Goal: Information Seeking & Learning: Learn about a topic

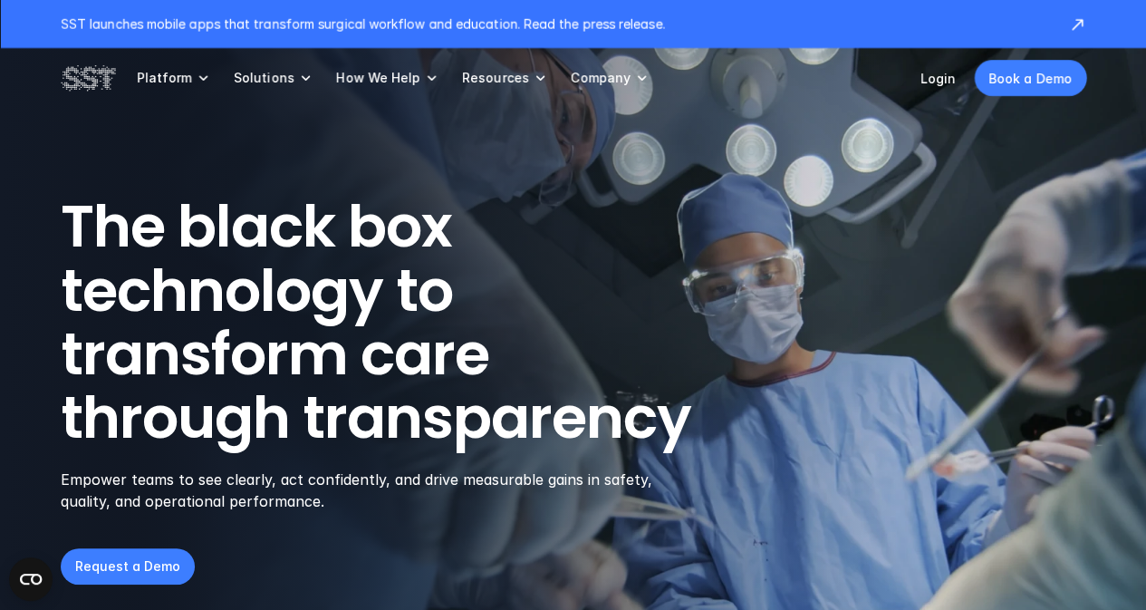
scroll to position [1, 0]
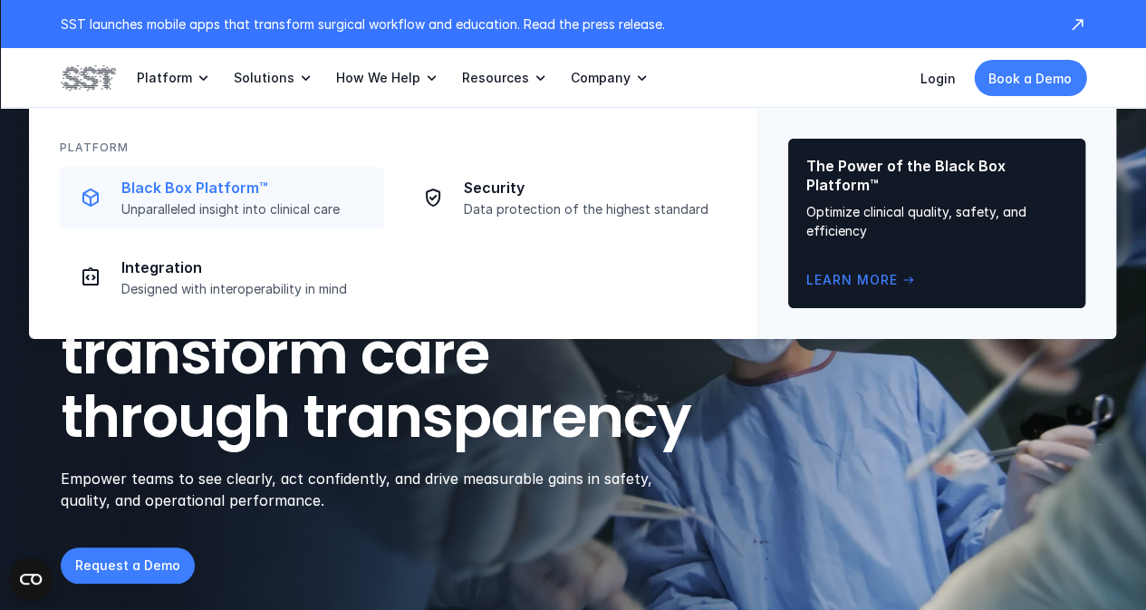
click at [148, 209] on p "Unparalleled insight into clinical care" at bounding box center [247, 209] width 252 height 16
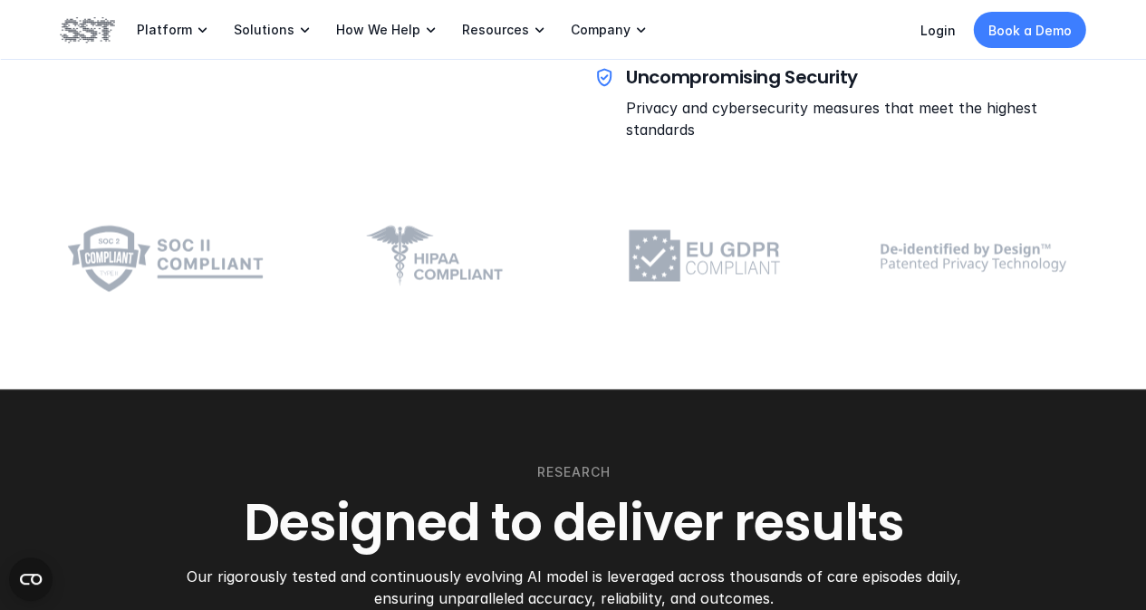
scroll to position [4906, 0]
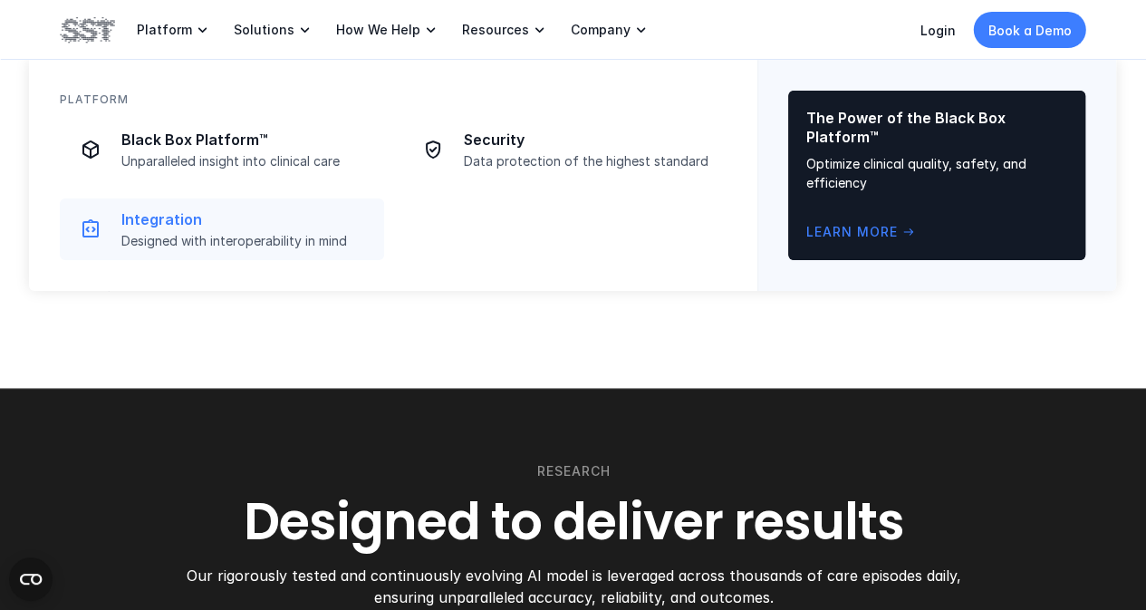
click at [204, 220] on p "Integration" at bounding box center [247, 219] width 252 height 19
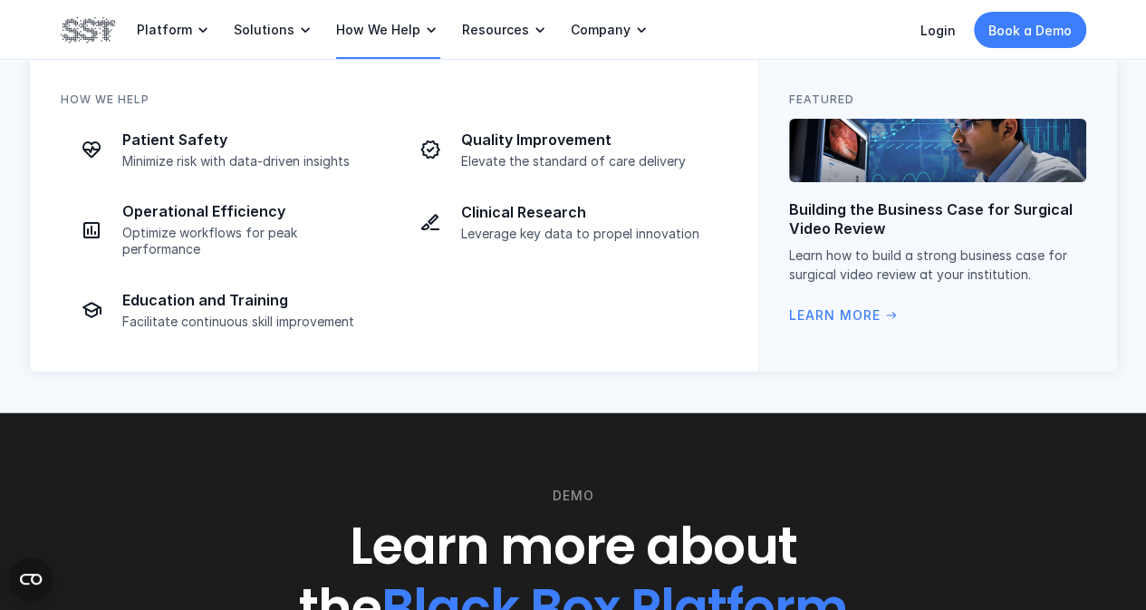
scroll to position [2006, 0]
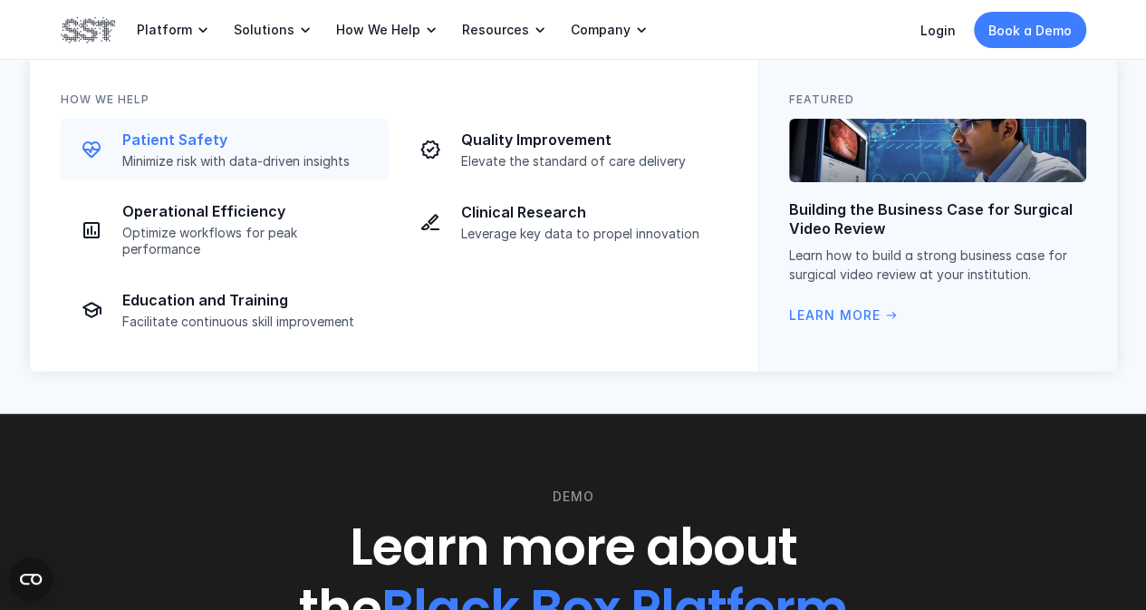
click at [297, 160] on p "Minimize risk with data-driven insights" at bounding box center [250, 161] width 256 height 16
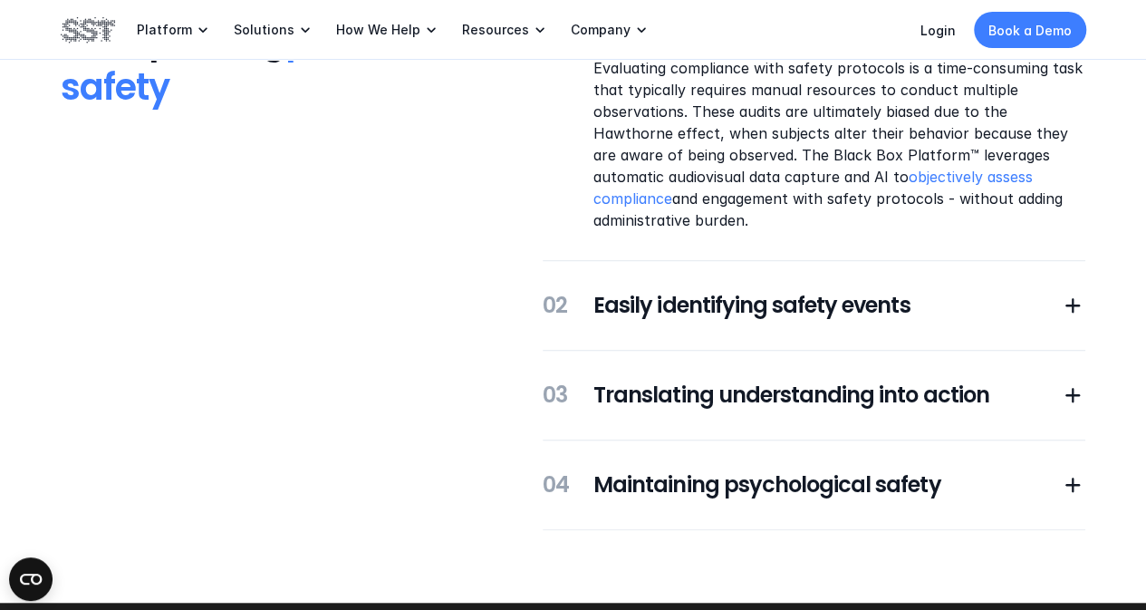
scroll to position [483, 0]
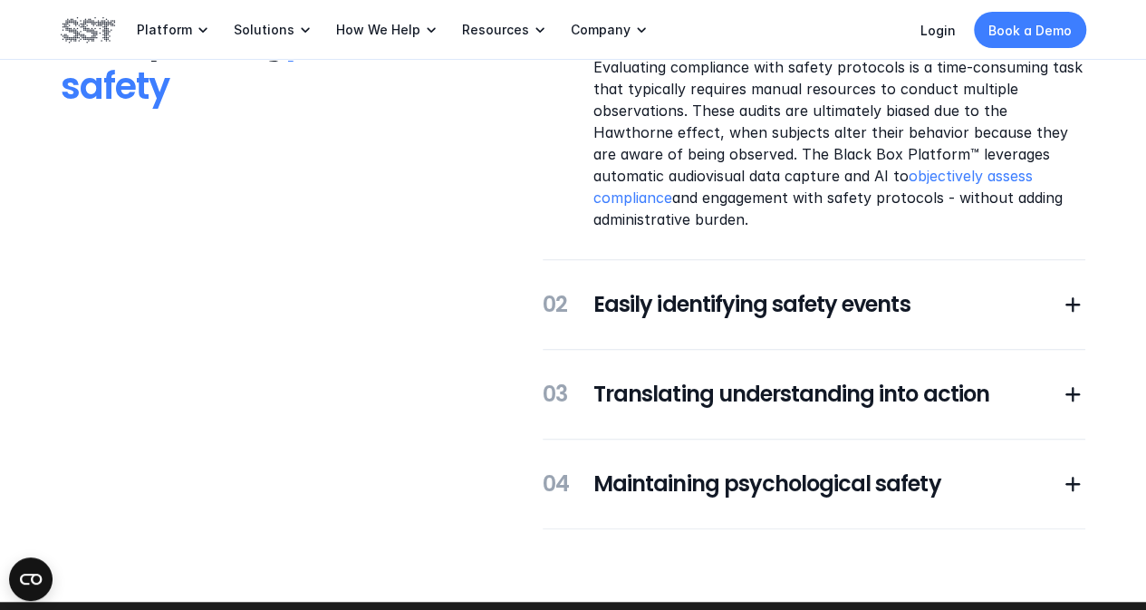
drag, startPoint x: 799, startPoint y: 282, endPoint x: 799, endPoint y: 295, distance: 12.7
click at [799, 295] on div "01 Understanding protocol compliance Evaluating compliance with safety protocol…" at bounding box center [814, 251] width 543 height 555
click at [799, 295] on h5 "Easily identifying safety events" at bounding box center [827, 304] width 467 height 31
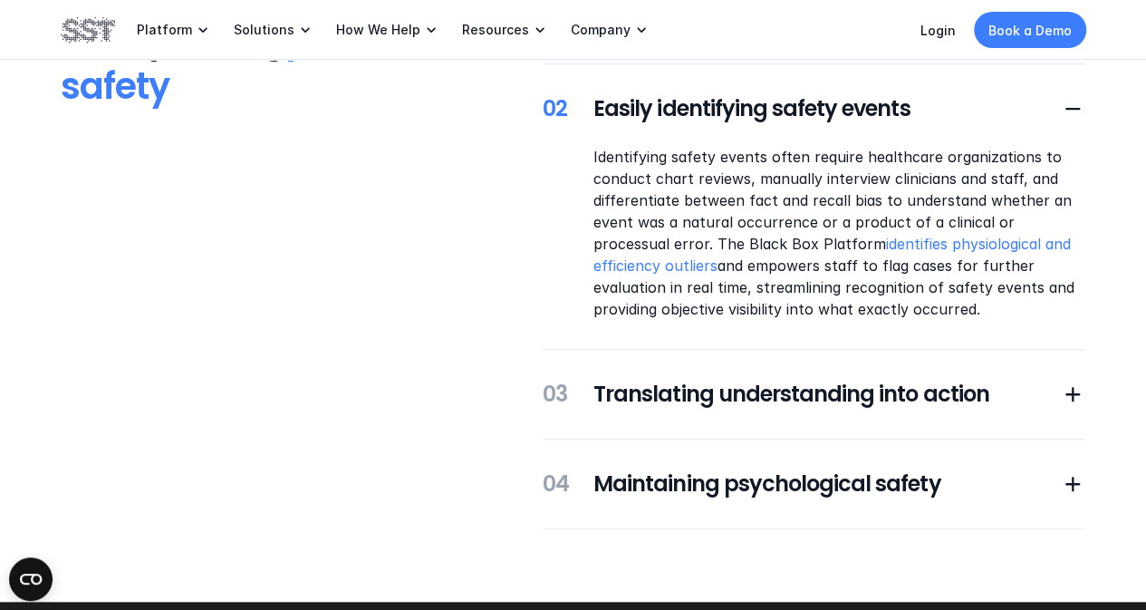
click at [759, 372] on div "01 Understanding protocol compliance 03 Translating understanding into action 0…" at bounding box center [814, 251] width 543 height 555
click at [758, 396] on h5 "Translating understanding into action" at bounding box center [827, 394] width 467 height 31
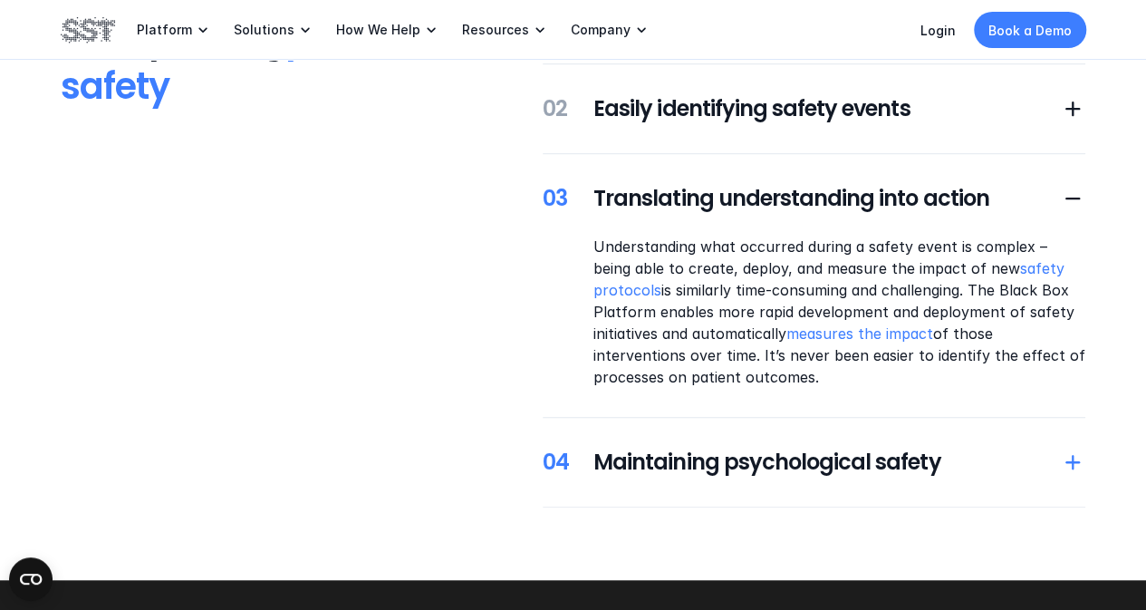
click at [742, 468] on h5 "Maintaining psychological safety" at bounding box center [827, 462] width 467 height 31
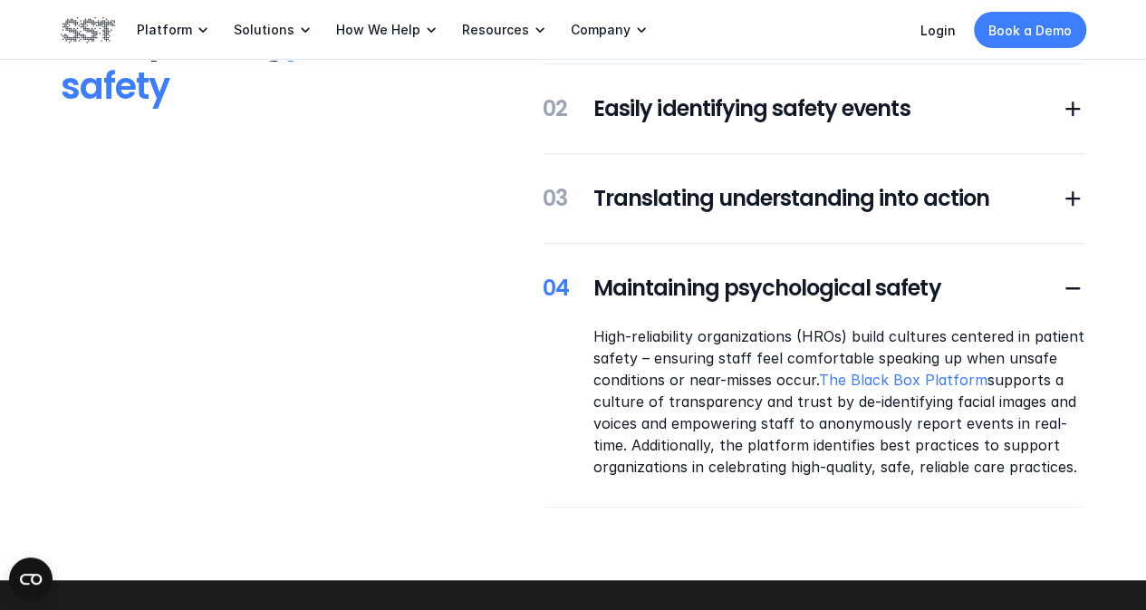
click at [700, 414] on p "High-reliability organizations (HROs) build cultures centered in patient safety…" at bounding box center [840, 401] width 492 height 152
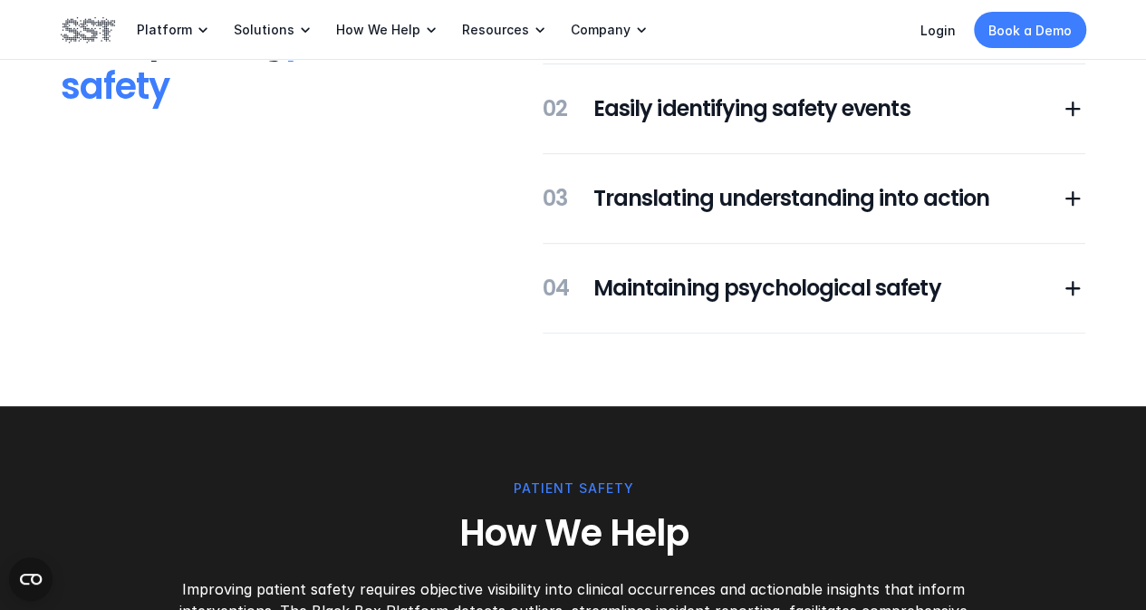
click at [734, 306] on div "01 Understanding protocol compliance 03 Translating understanding into action 0…" at bounding box center [814, 154] width 543 height 360
click at [730, 288] on h5 "Maintaining psychological safety" at bounding box center [827, 288] width 467 height 31
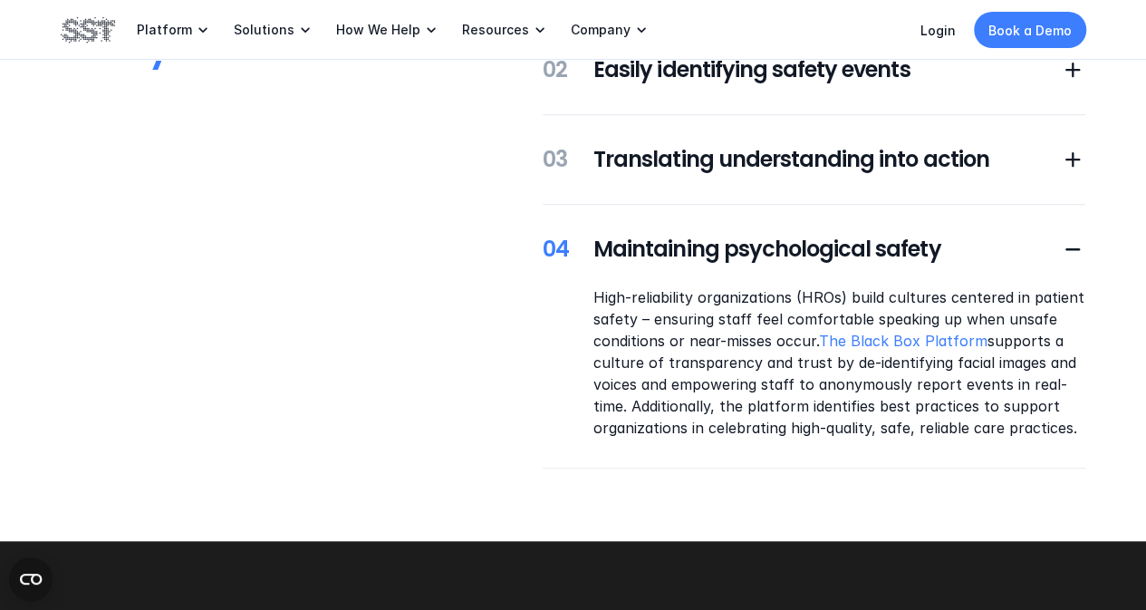
scroll to position [0, 0]
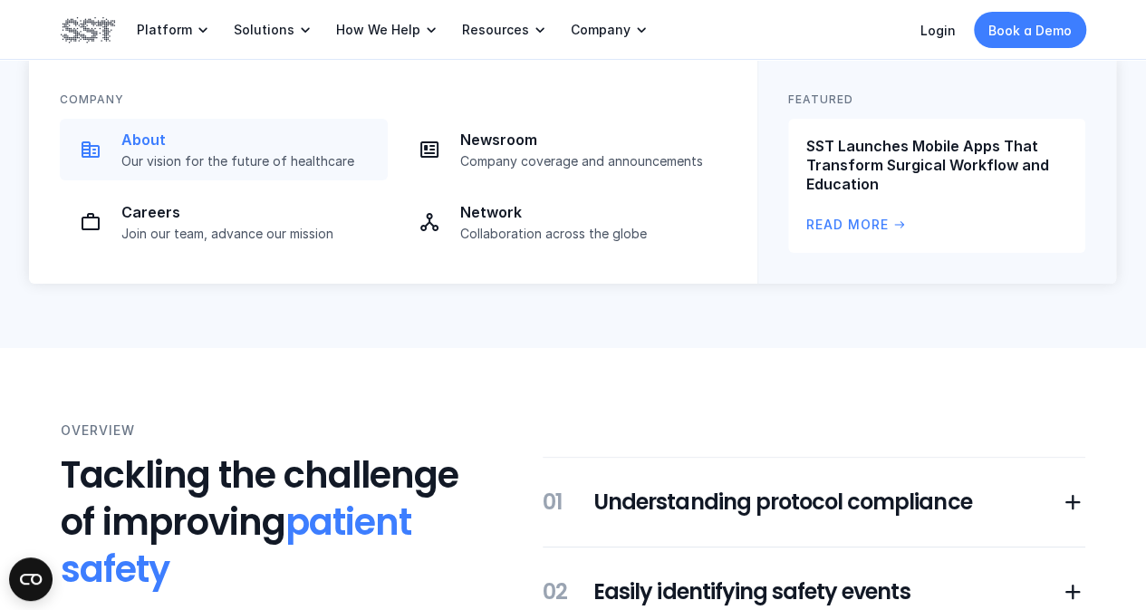
click at [311, 153] on p "Our vision for the future of healthcare" at bounding box center [249, 161] width 256 height 16
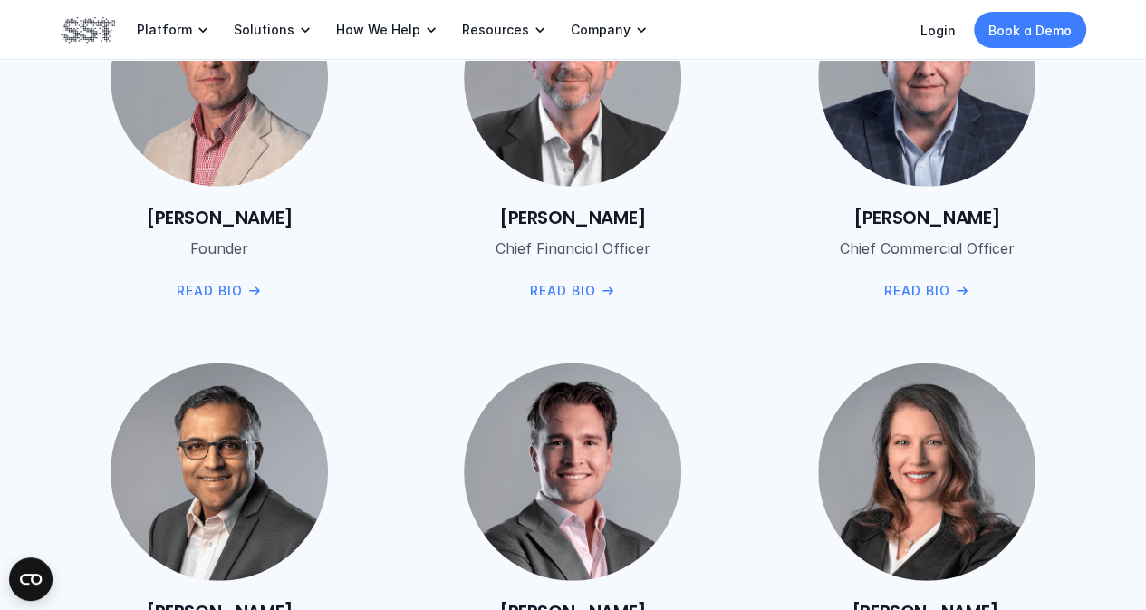
scroll to position [2314, 0]
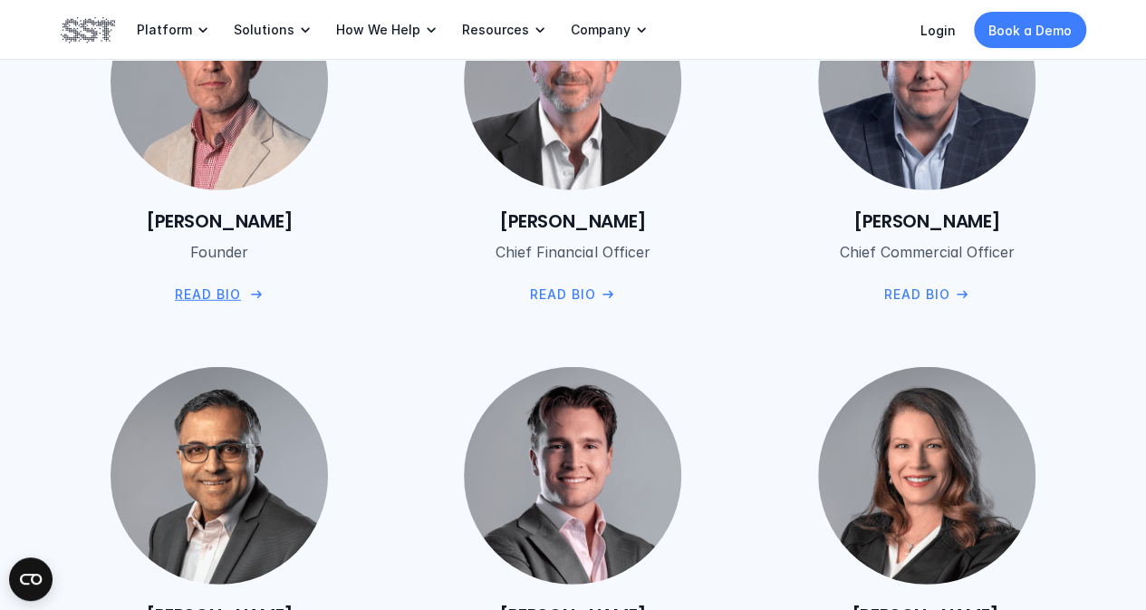
click at [178, 284] on div "[PERSON_NAME] Founder  Read Bio" at bounding box center [220, 256] width 318 height 96
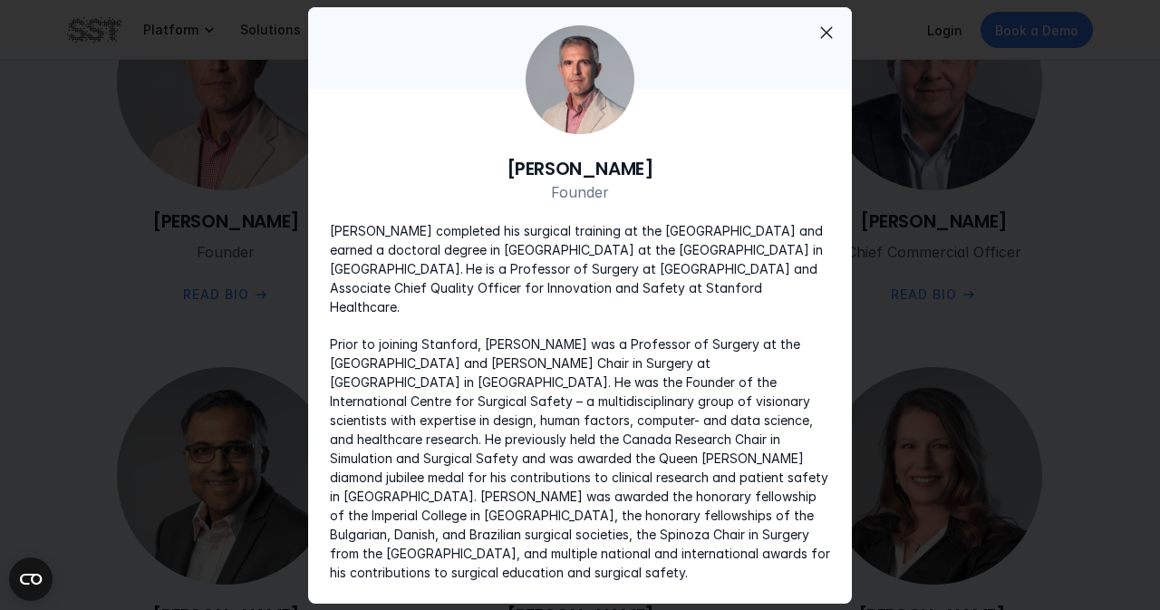
click at [959, 273] on div at bounding box center [580, 305] width 1160 height 610
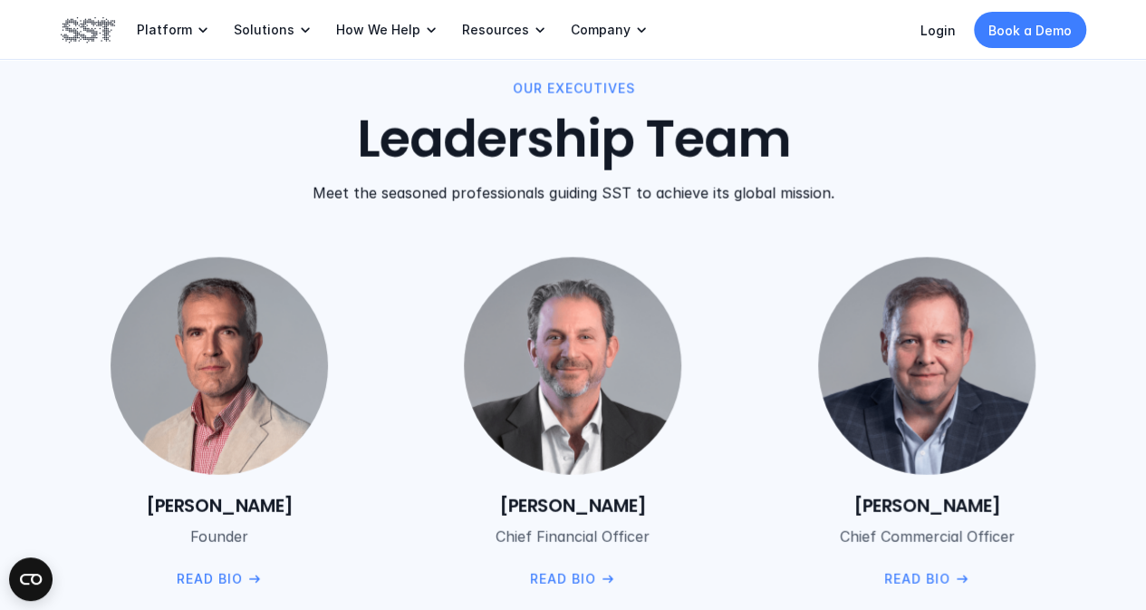
scroll to position [2032, 0]
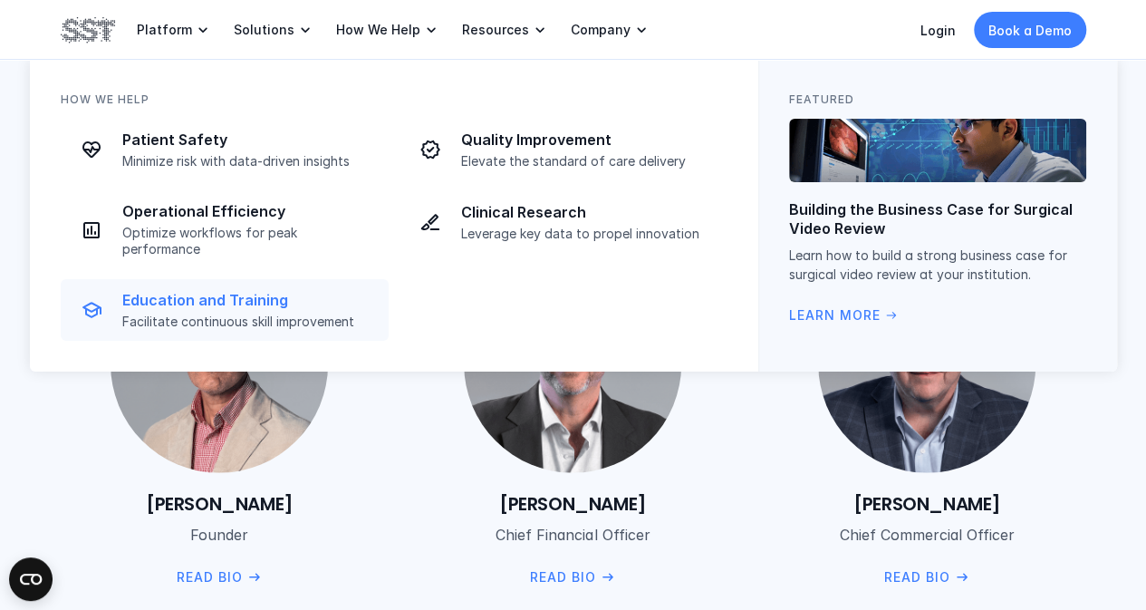
click at [250, 314] on link "Education and Training Facilitate continuous skill improvement" at bounding box center [225, 310] width 328 height 62
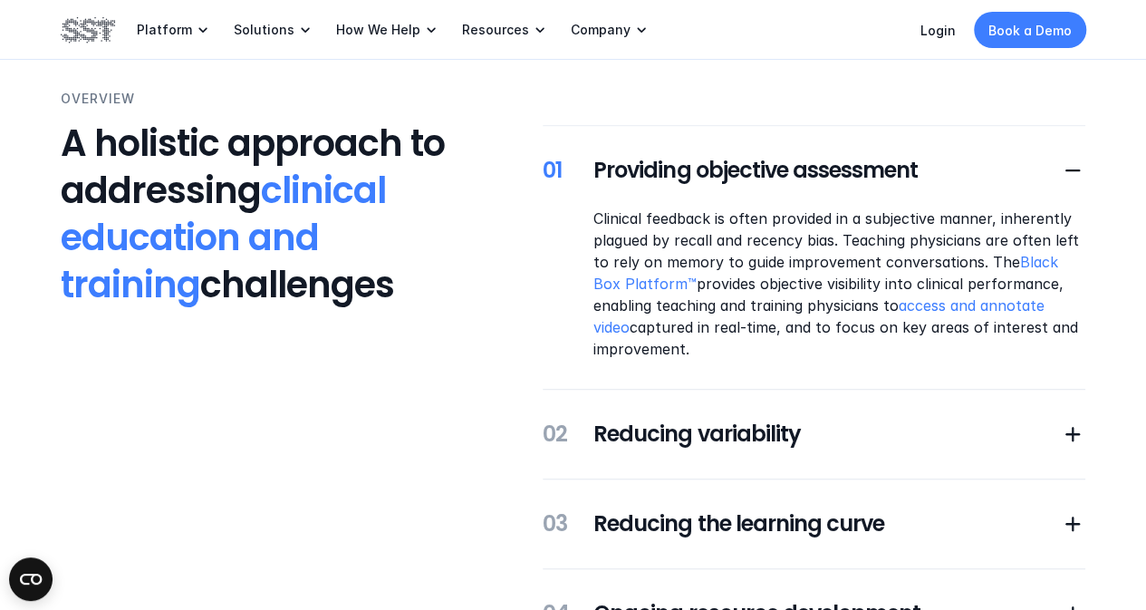
scroll to position [391, 0]
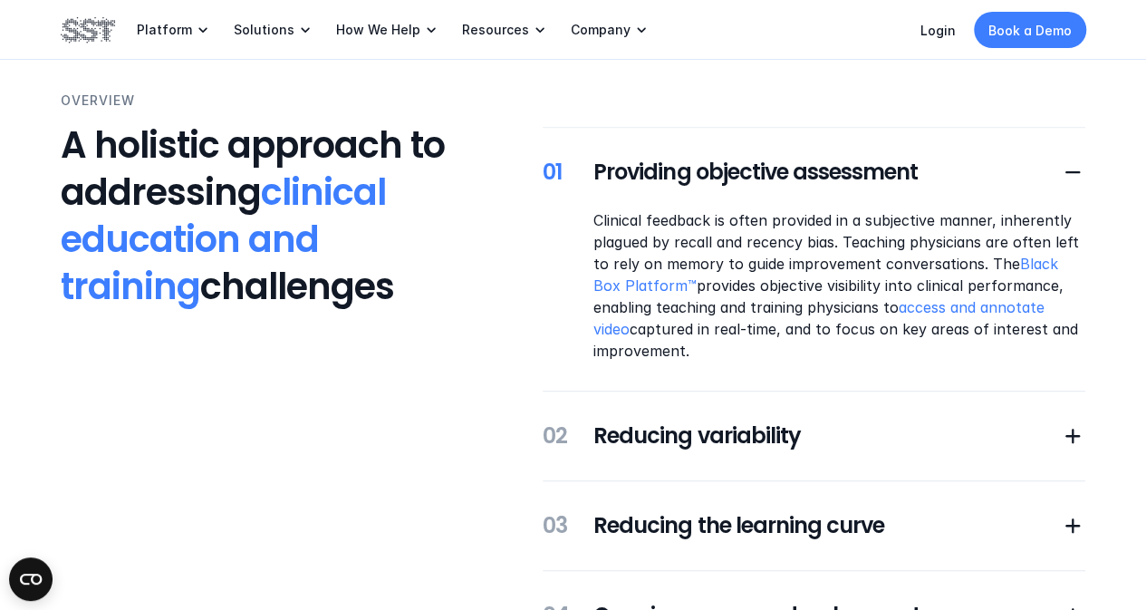
click at [221, 295] on h3 "A holistic approach to addressing clinical education and training challenges" at bounding box center [266, 215] width 410 height 188
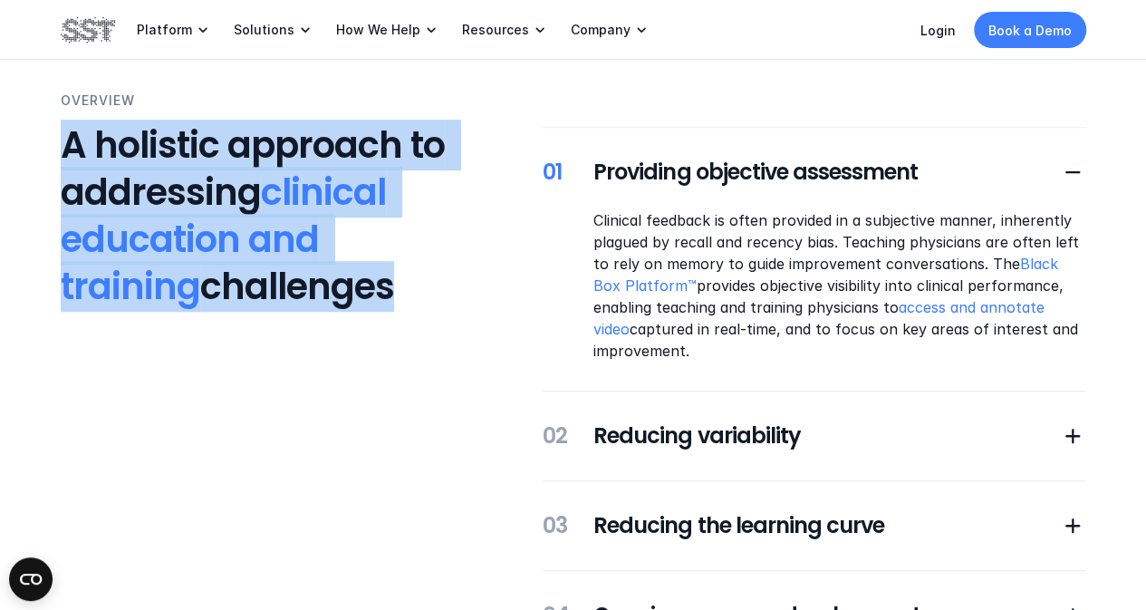
click at [221, 295] on h3 "A holistic approach to addressing clinical education and training challenges" at bounding box center [266, 215] width 410 height 188
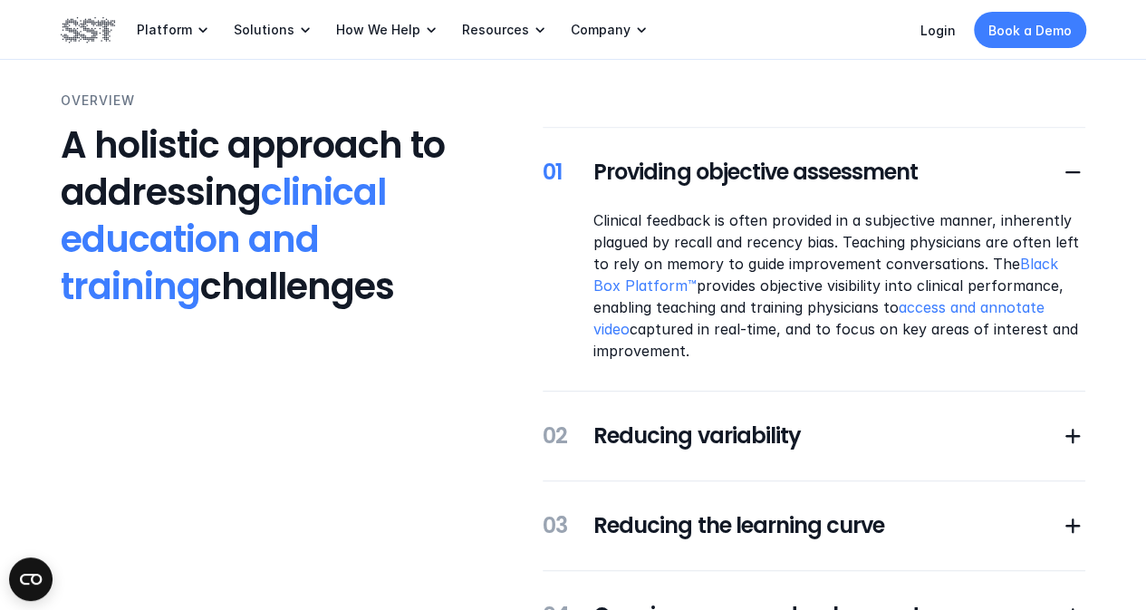
click at [353, 348] on div "Overview A holistic approach to addressing clinical education and training chal…" at bounding box center [574, 376] width 1026 height 570
